Goal: Check status: Check status

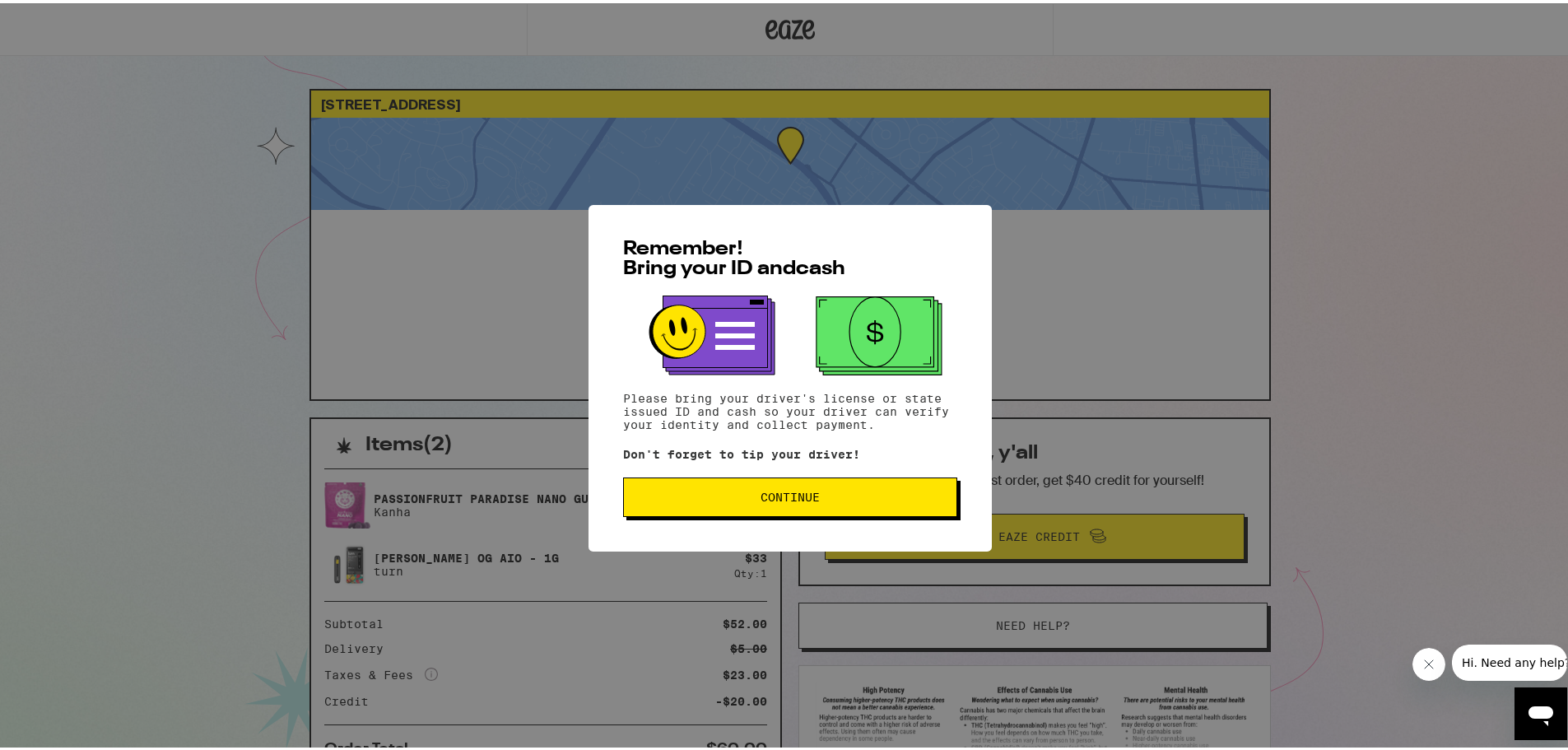
click at [754, 504] on button "Continue" at bounding box center [790, 493] width 334 height 40
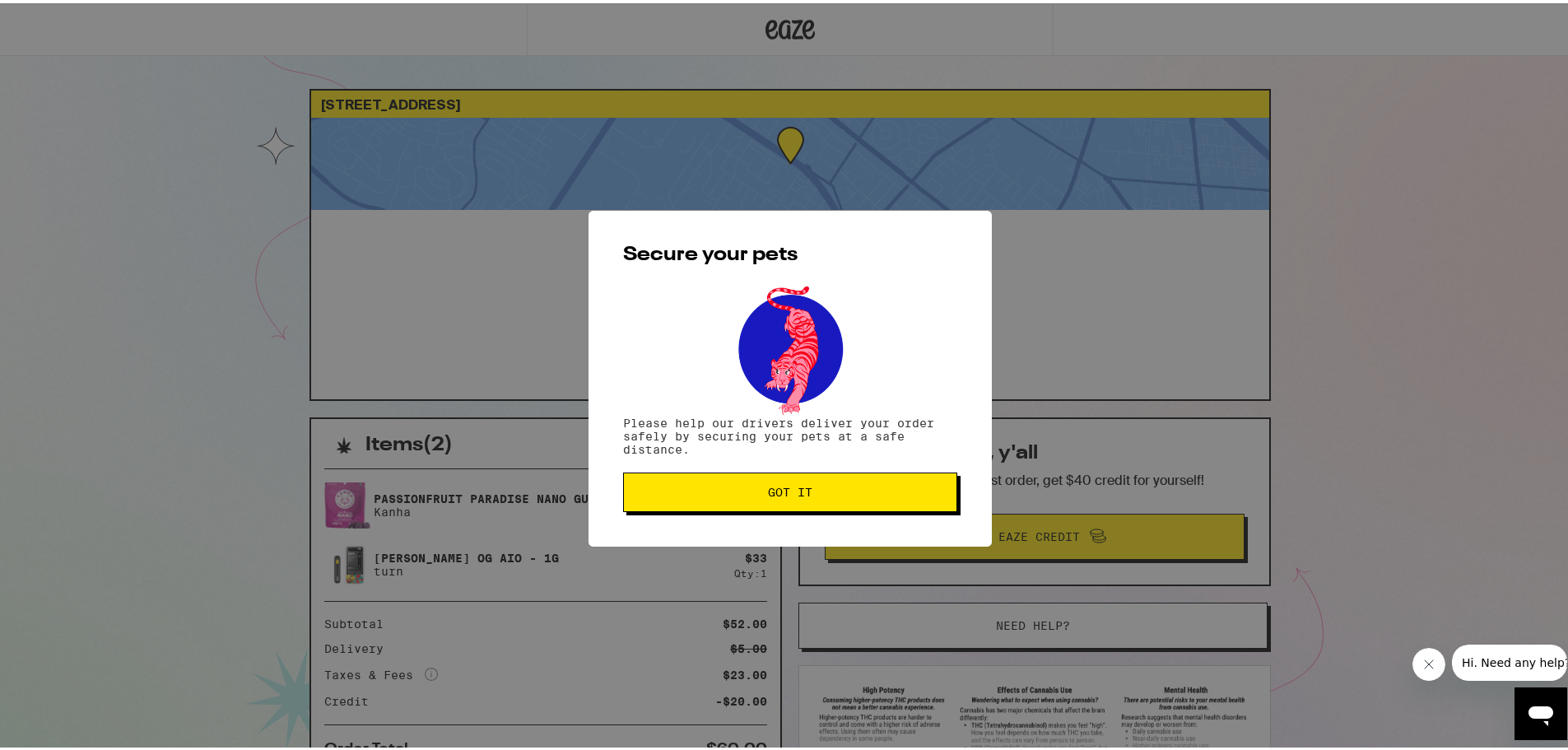
click at [768, 491] on span "Got it" at bounding box center [790, 489] width 44 height 11
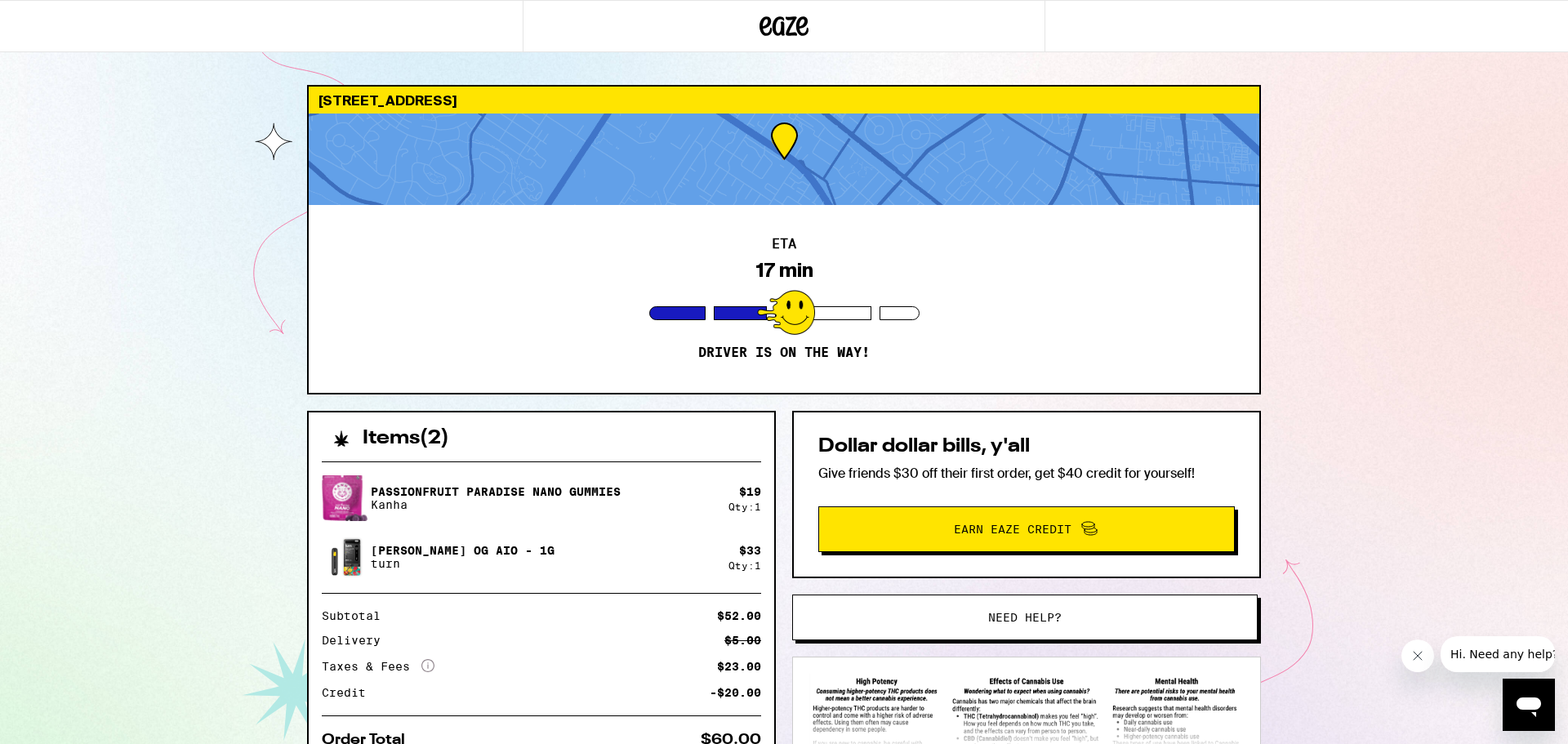
click at [794, 307] on div at bounding box center [785, 312] width 58 height 45
